Goal: Information Seeking & Learning: Learn about a topic

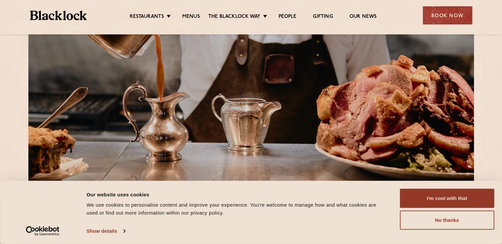
scroll to position [66, 0]
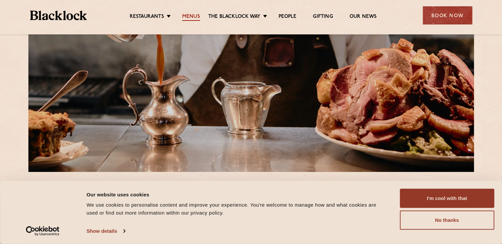
click at [190, 16] on link "Menus" at bounding box center [191, 17] width 18 height 7
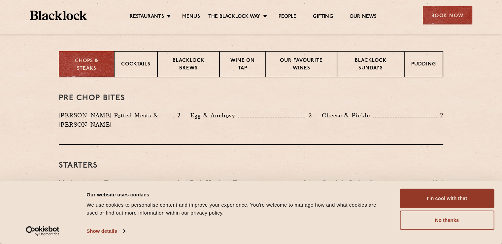
scroll to position [254, 0]
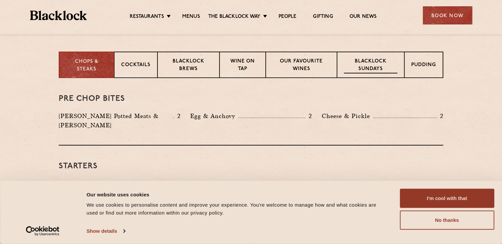
click at [365, 60] on p "Blacklock Sundays" at bounding box center [370, 66] width 53 height 16
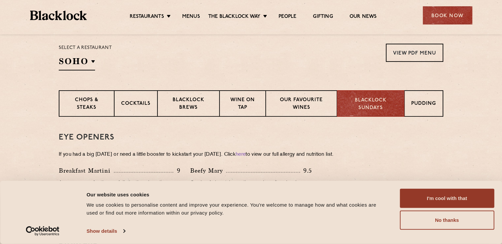
scroll to position [221, 0]
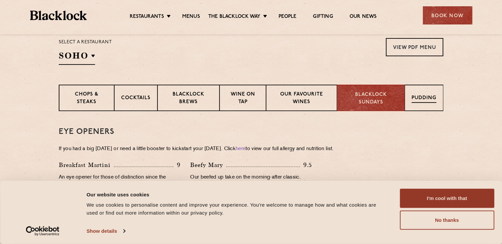
click at [420, 101] on p "Pudding" at bounding box center [424, 98] width 25 height 8
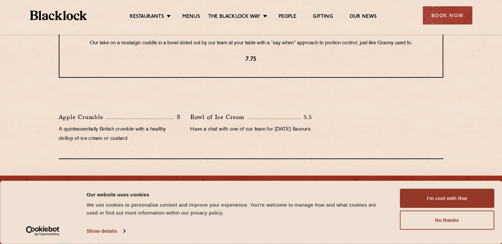
scroll to position [400, 0]
